Goal: Transaction & Acquisition: Book appointment/travel/reservation

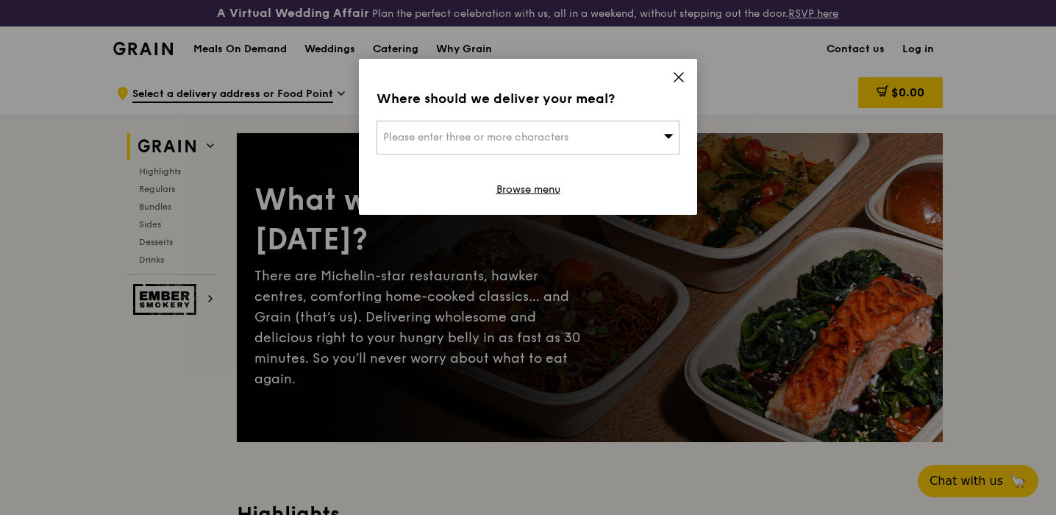
click at [640, 140] on div "Please enter three or more characters" at bounding box center [527, 138] width 303 height 34
click at [676, 84] on span at bounding box center [678, 79] width 13 height 16
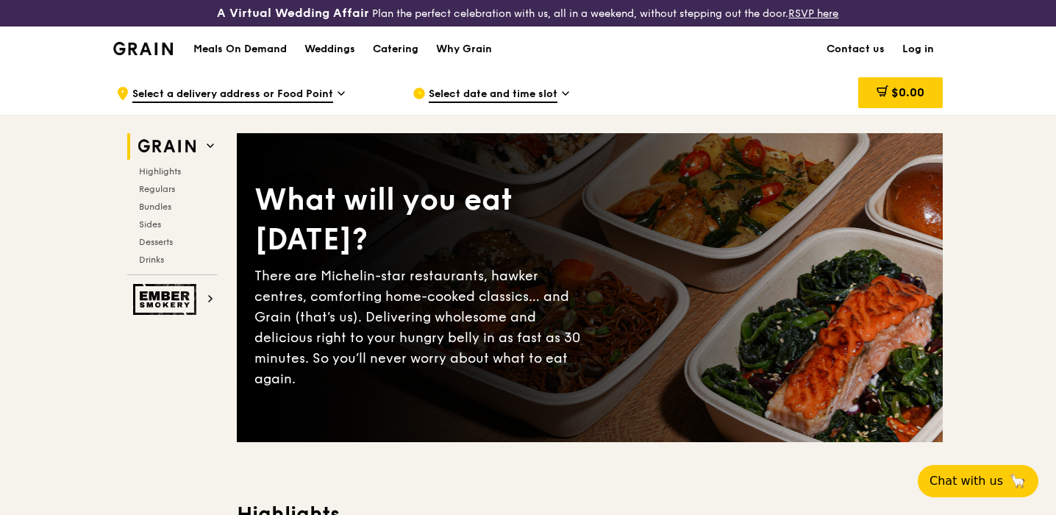
click at [240, 53] on h1 "Meals On Demand" at bounding box center [239, 49] width 93 height 15
click at [399, 47] on div "Catering" at bounding box center [396, 49] width 46 height 44
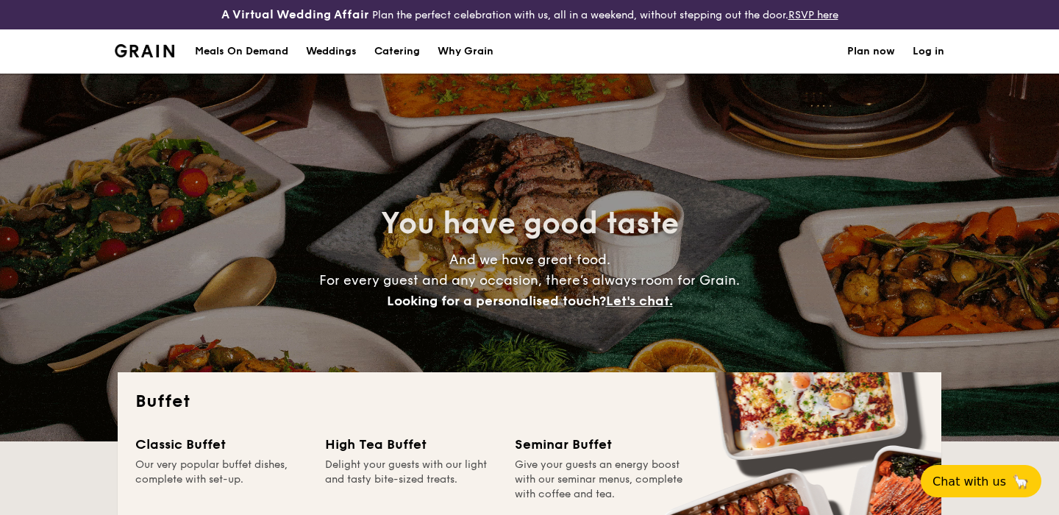
select select
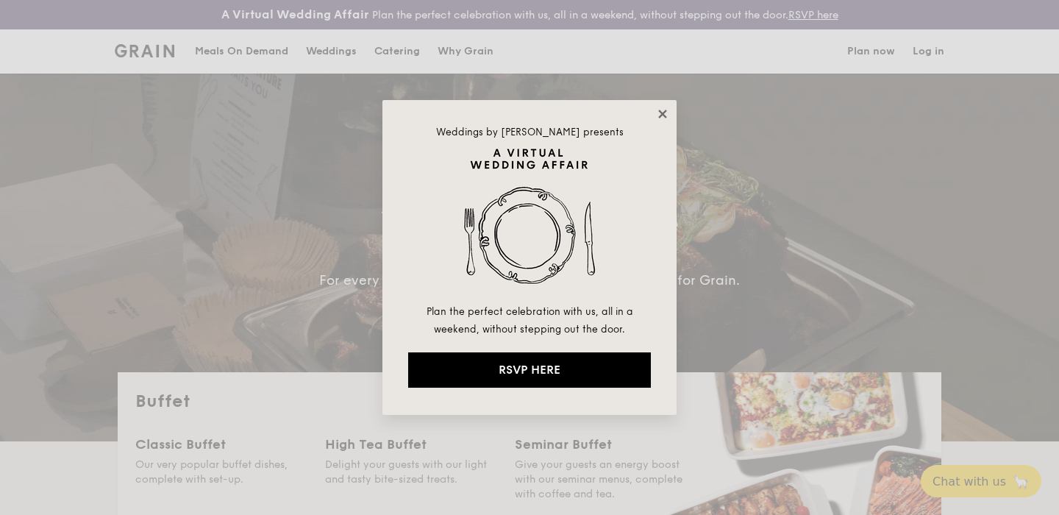
click at [659, 115] on icon at bounding box center [662, 113] width 13 height 13
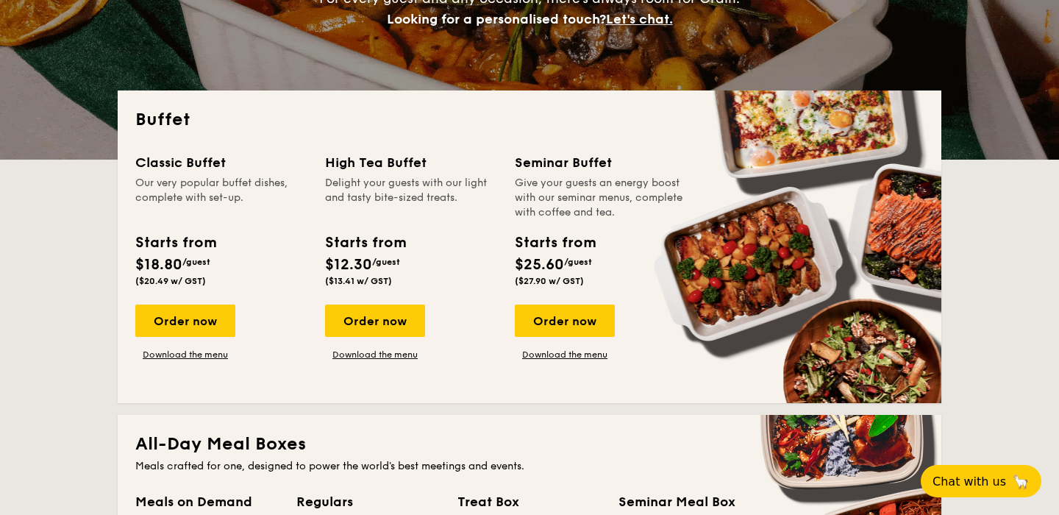
scroll to position [285, 0]
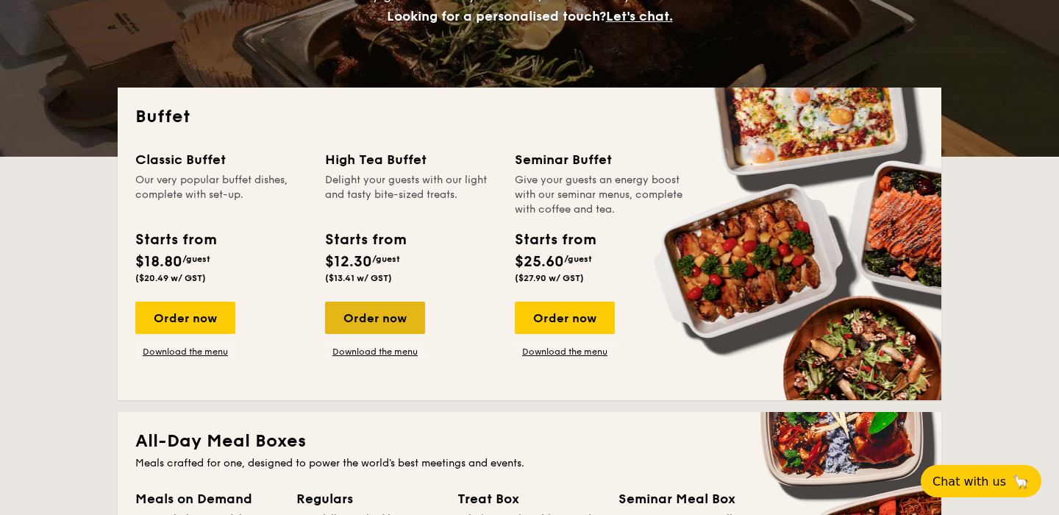
click at [357, 316] on div "Order now" at bounding box center [375, 317] width 100 height 32
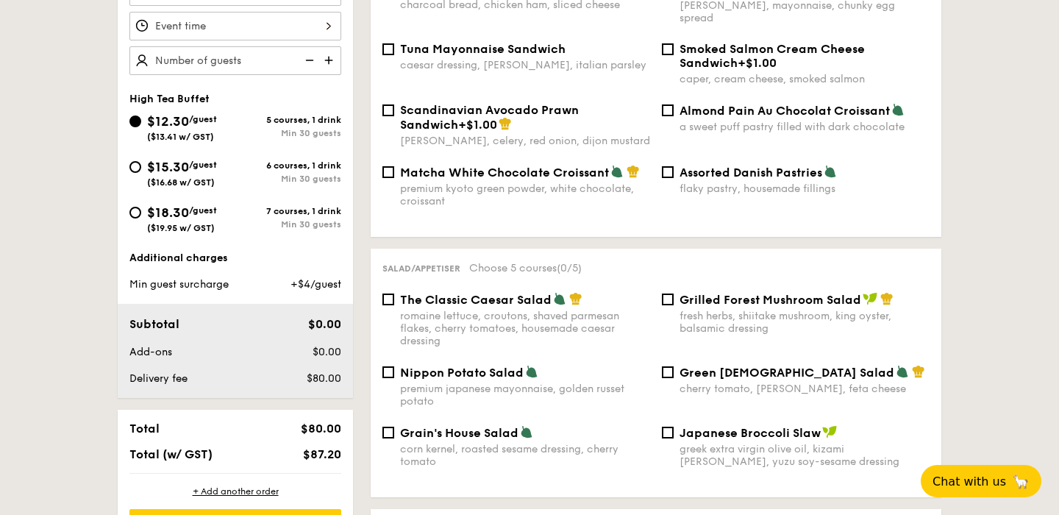
scroll to position [612, 0]
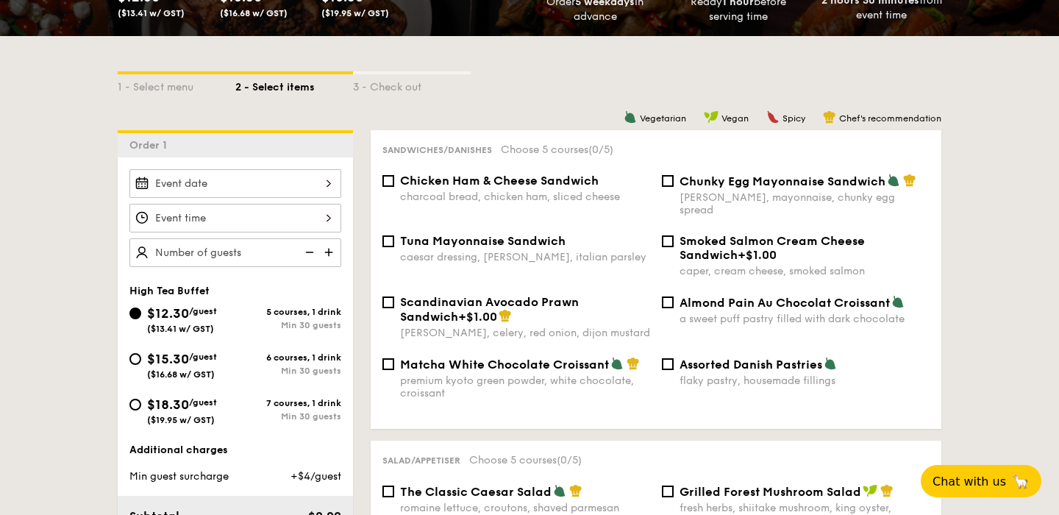
select select
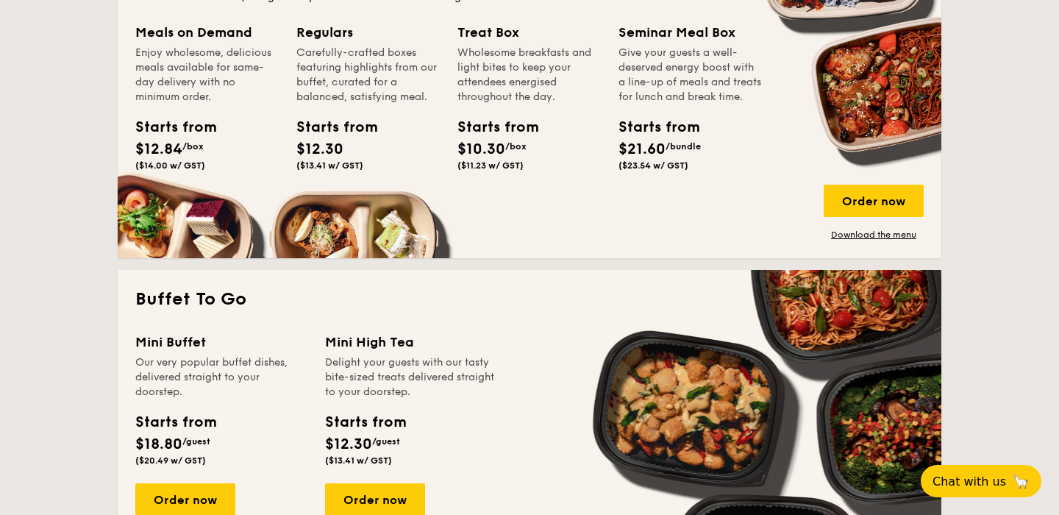
scroll to position [842, 0]
